Goal: Navigation & Orientation: Find specific page/section

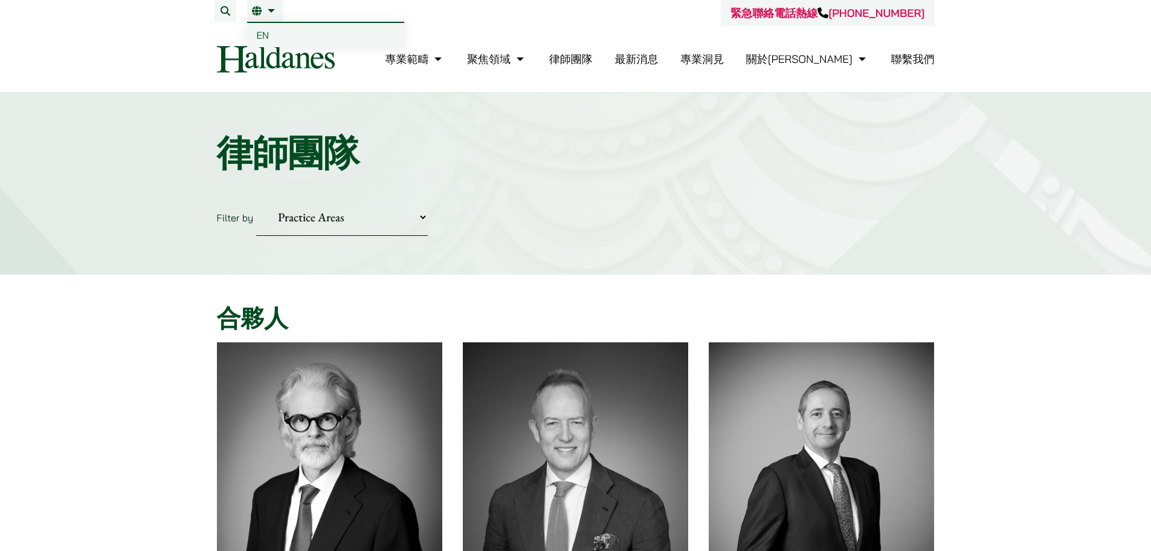
click at [258, 10] on link "繁" at bounding box center [265, 11] width 26 height 10
click at [273, 7] on link "繁" at bounding box center [265, 11] width 26 height 10
click at [261, 34] on span "EN" at bounding box center [263, 35] width 13 height 12
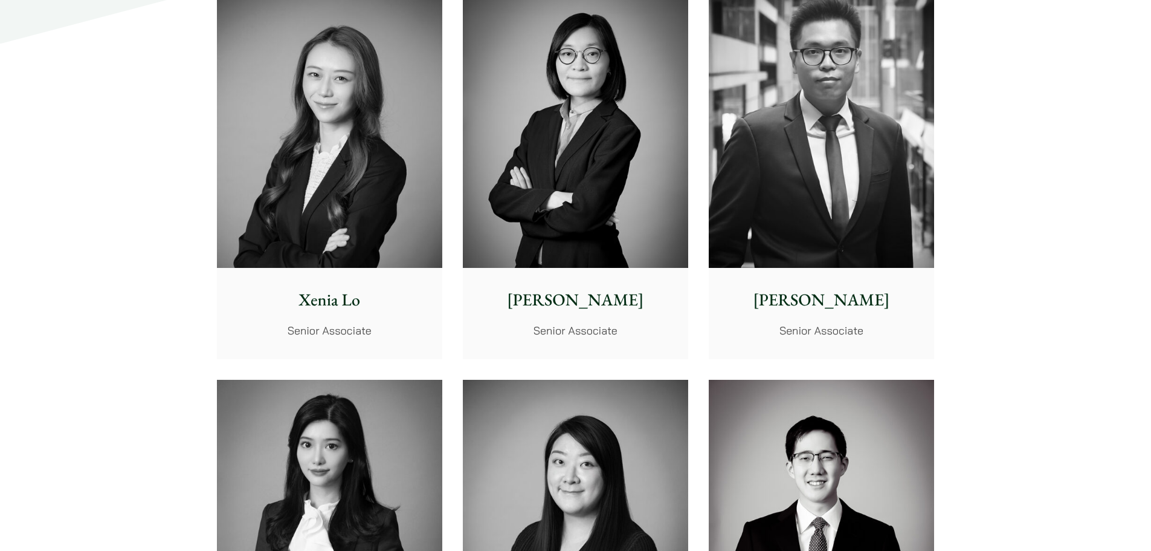
scroll to position [3505, 0]
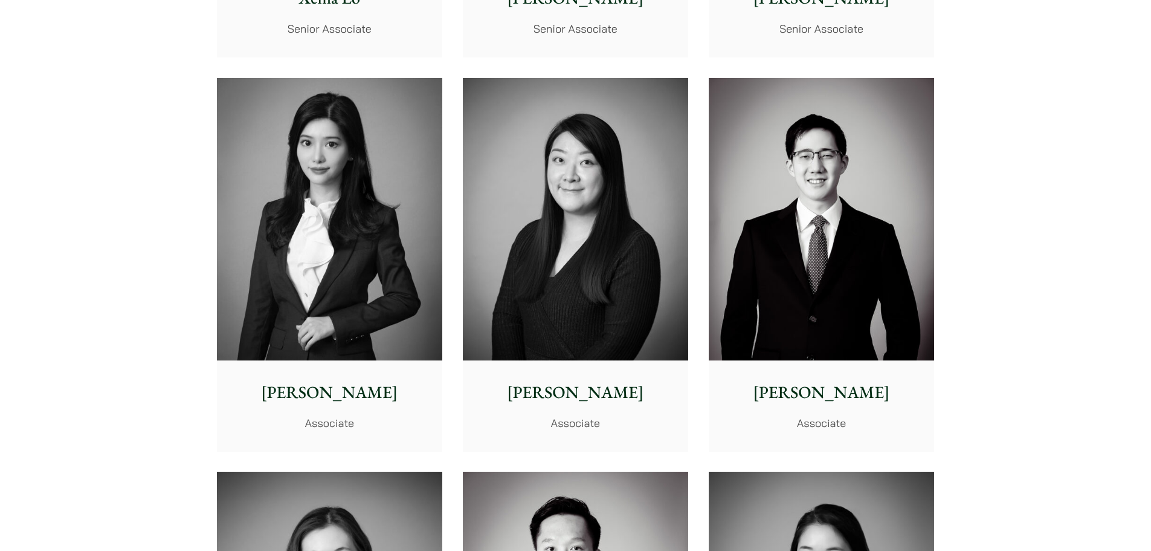
click at [361, 257] on img at bounding box center [329, 219] width 225 height 282
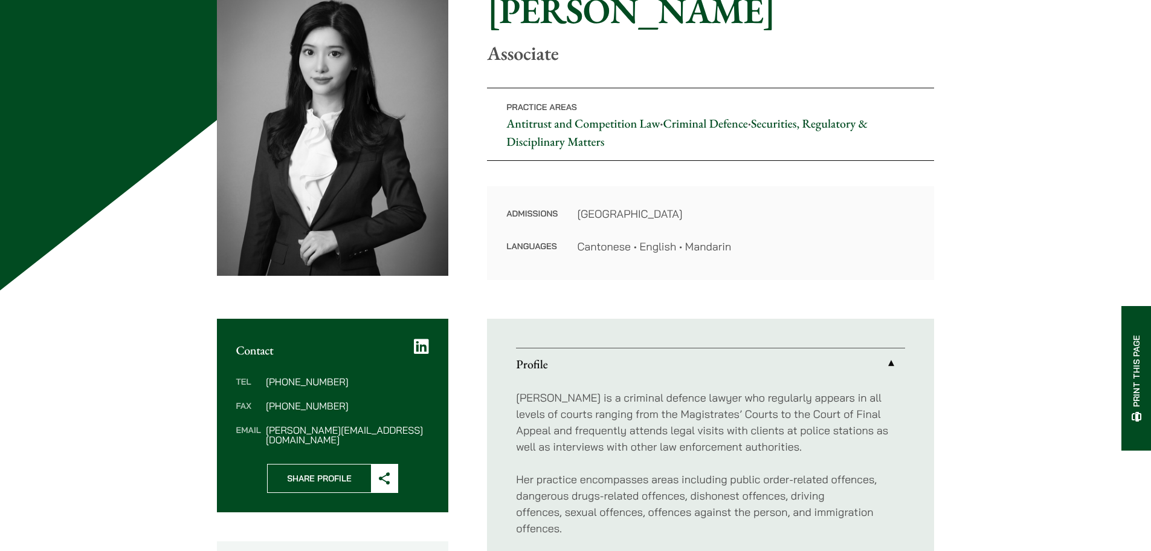
scroll to position [121, 0]
